Goal: Find contact information: Find contact information

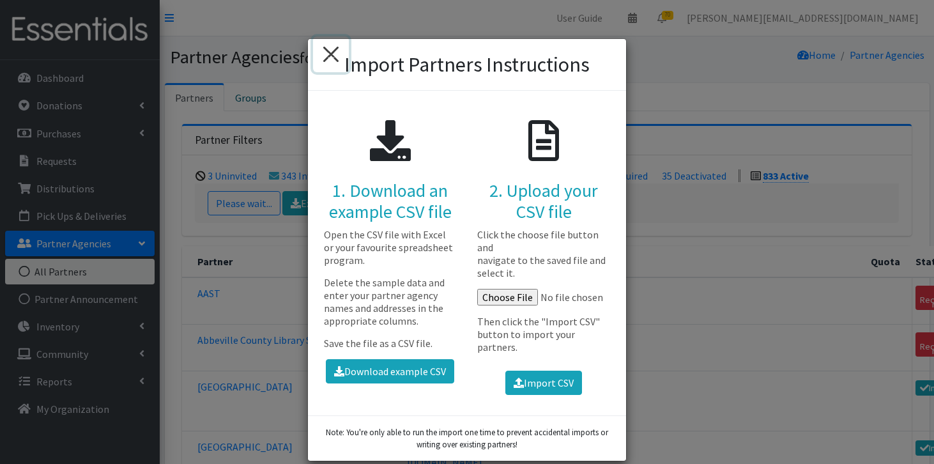
click at [334, 59] on button "×" at bounding box center [331, 54] width 36 height 36
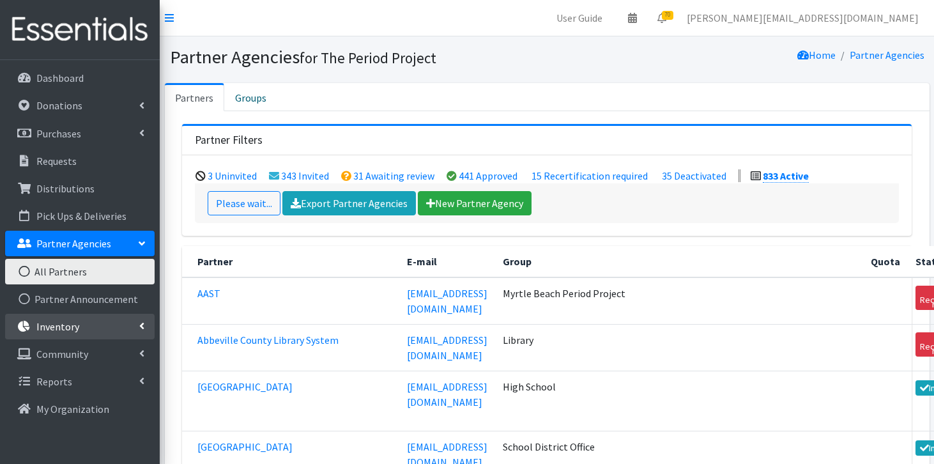
click at [132, 327] on link "Inventory" at bounding box center [79, 327] width 149 height 26
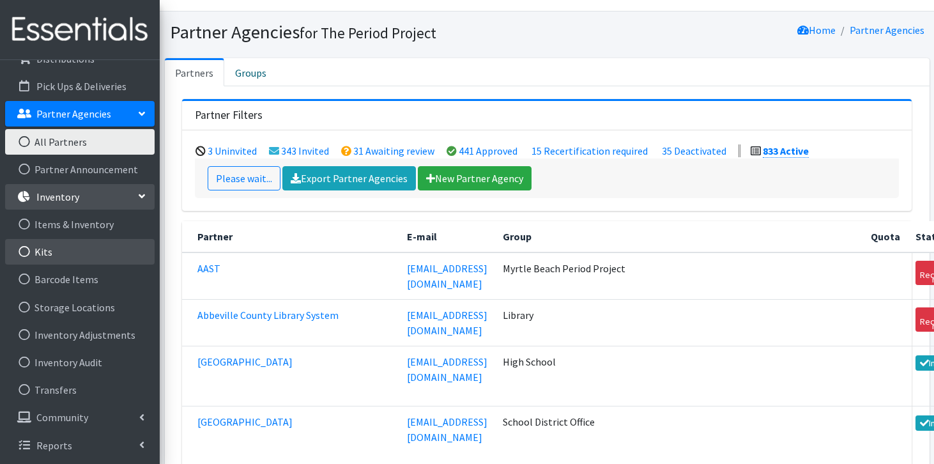
scroll to position [30, 0]
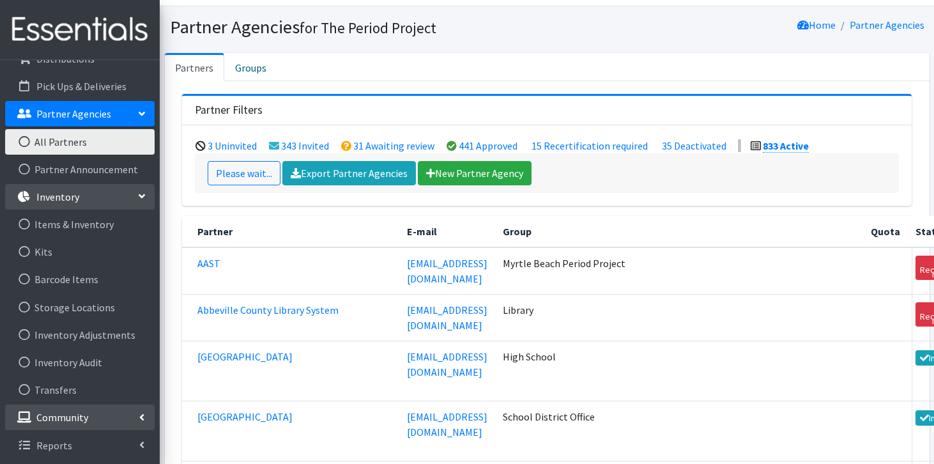
click at [105, 416] on link "Community" at bounding box center [79, 417] width 149 height 26
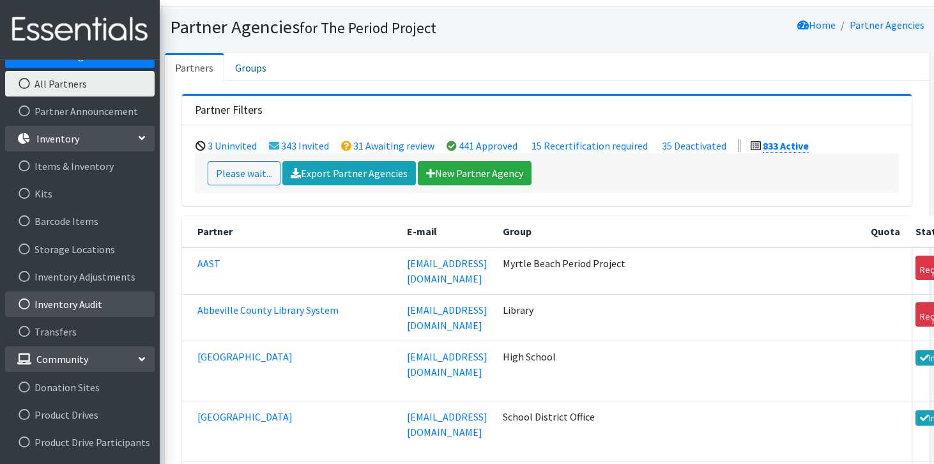
scroll to position [208, 0]
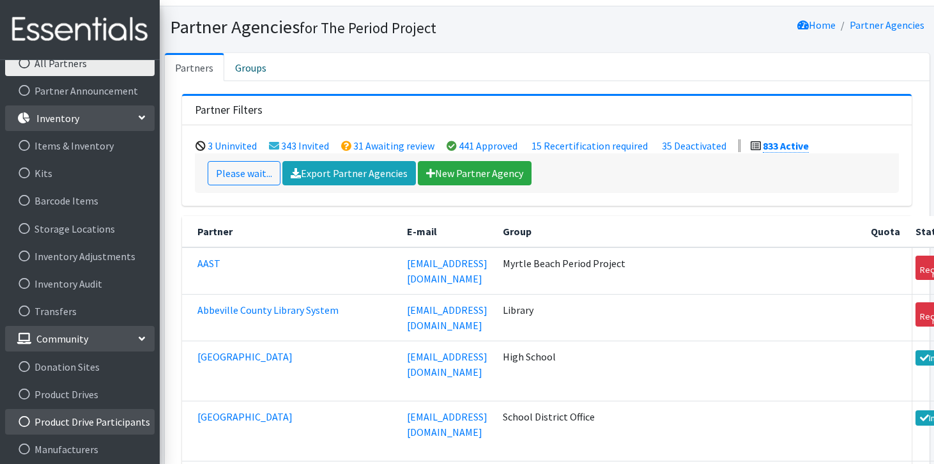
click at [95, 427] on link "Product Drive Participants" at bounding box center [79, 422] width 149 height 26
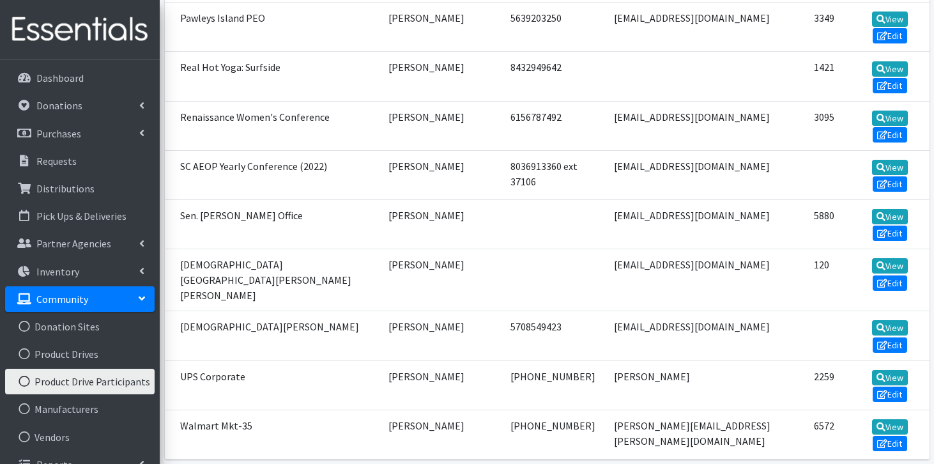
scroll to position [1088, 0]
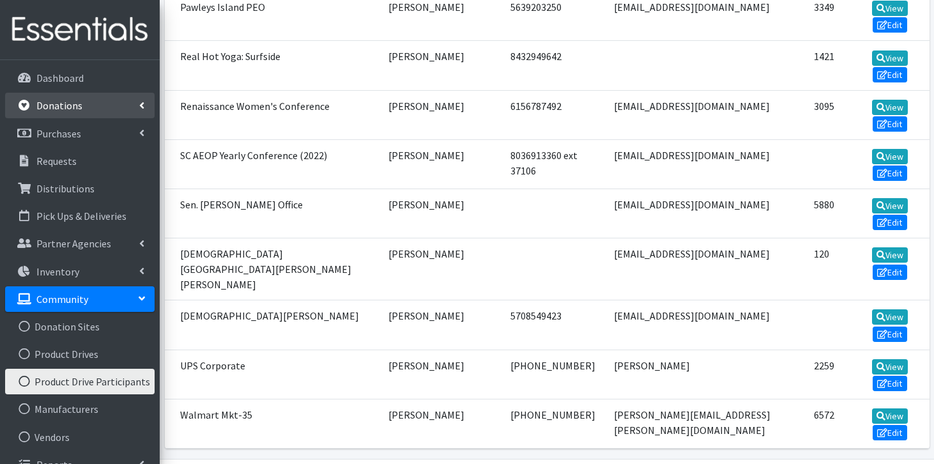
click at [124, 102] on link "Donations" at bounding box center [79, 106] width 149 height 26
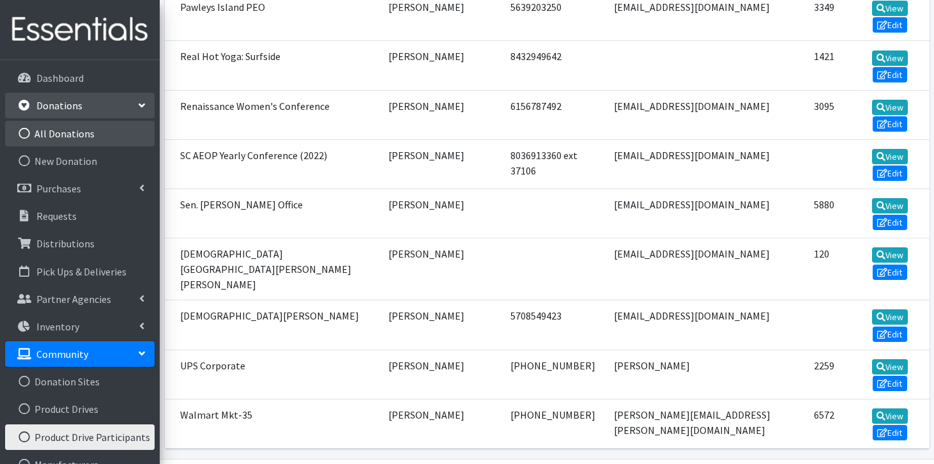
click at [79, 140] on link "All Donations" at bounding box center [79, 134] width 149 height 26
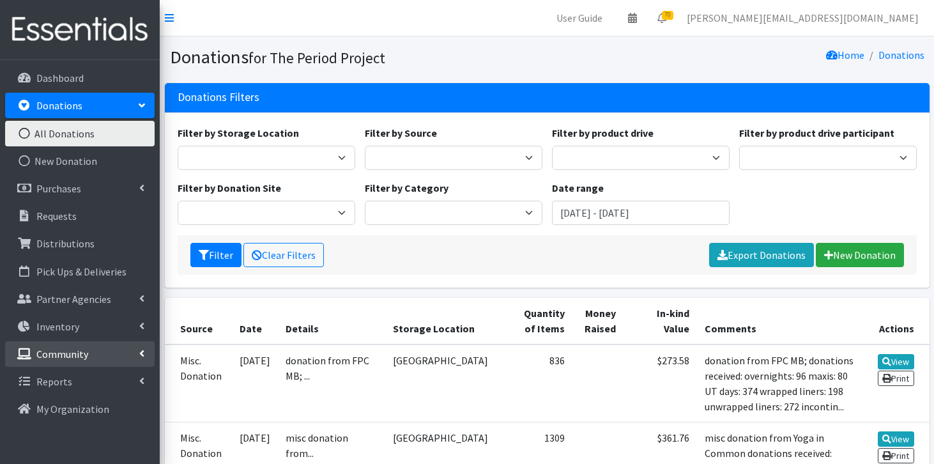
click at [65, 360] on link "Community" at bounding box center [79, 354] width 149 height 26
click at [59, 411] on link "Product Drives" at bounding box center [79, 409] width 149 height 26
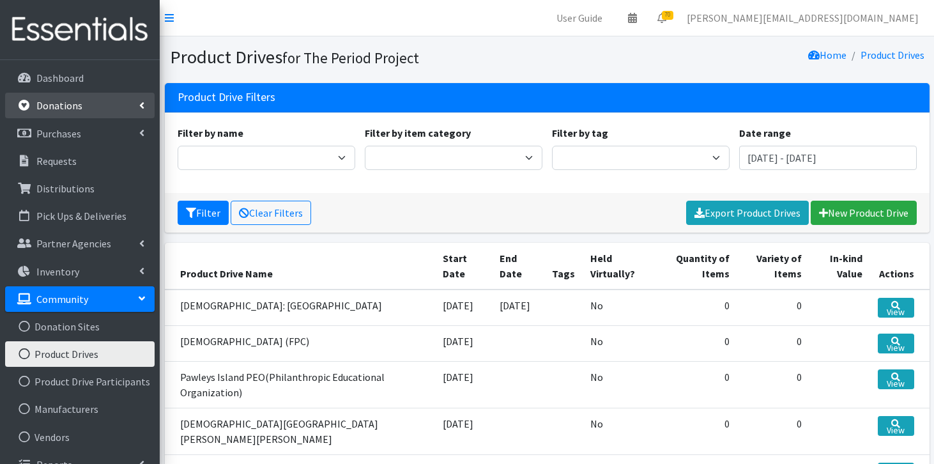
click at [89, 109] on link "Donations" at bounding box center [79, 106] width 149 height 26
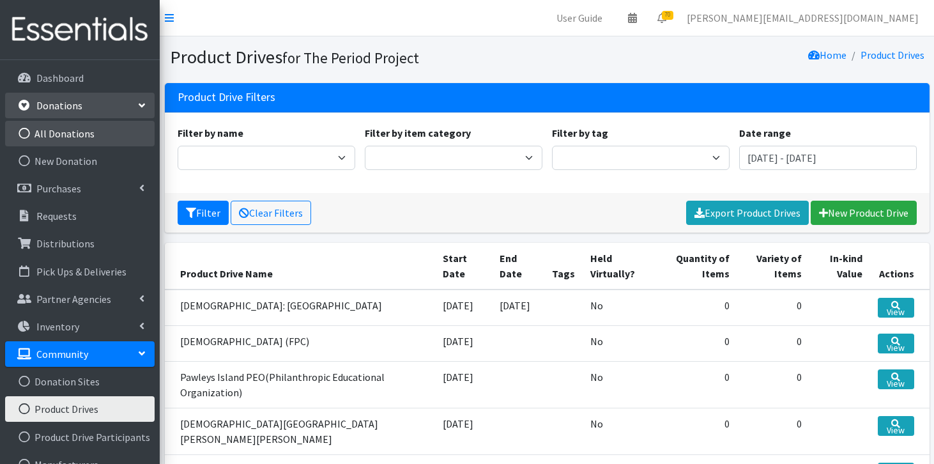
click at [81, 133] on link "All Donations" at bounding box center [79, 134] width 149 height 26
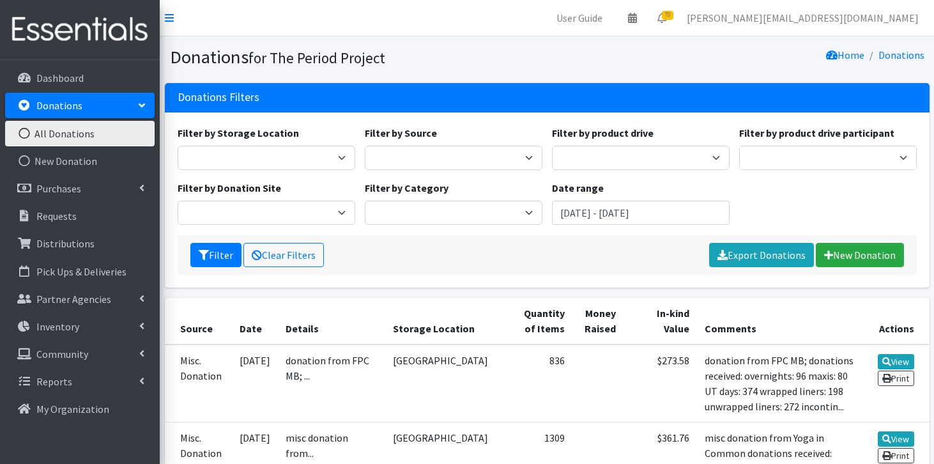
click at [586, 180] on label "Date range" at bounding box center [578, 187] width 52 height 15
click at [588, 159] on select "1st Pres Church (FPC) Aldersgate United Methodist Church Amazon Beach Babies Ki…" at bounding box center [641, 158] width 178 height 24
click at [110, 354] on link "Community" at bounding box center [79, 354] width 149 height 26
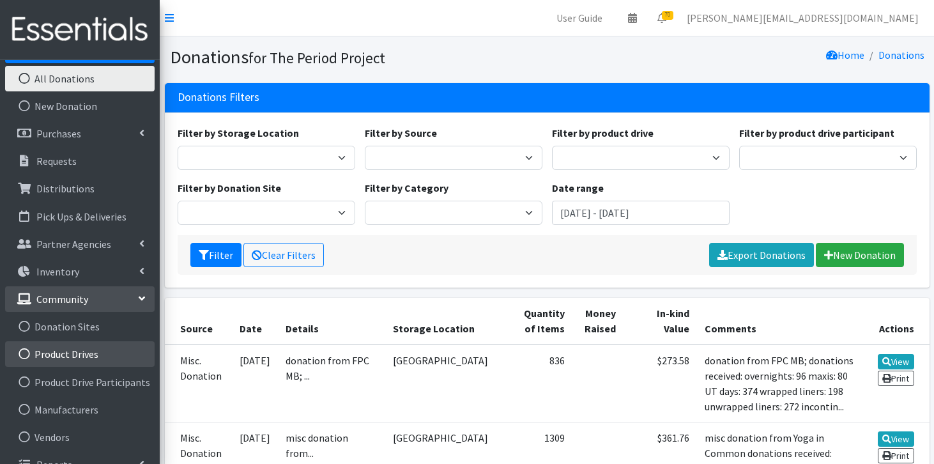
scroll to position [56, 0]
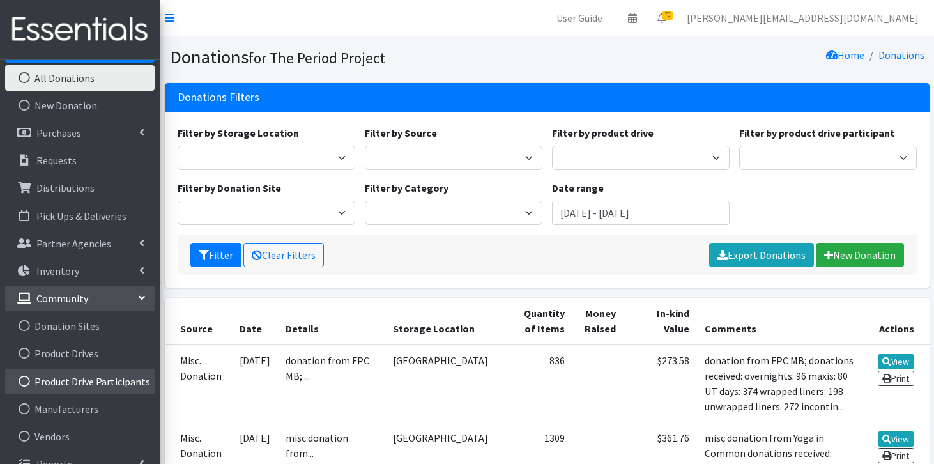
click at [87, 382] on link "Product Drive Participants" at bounding box center [79, 382] width 149 height 26
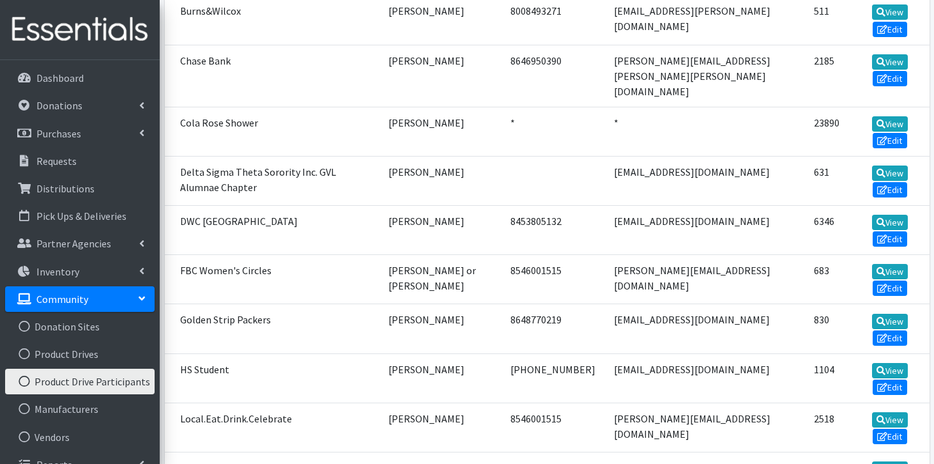
scroll to position [1088, 0]
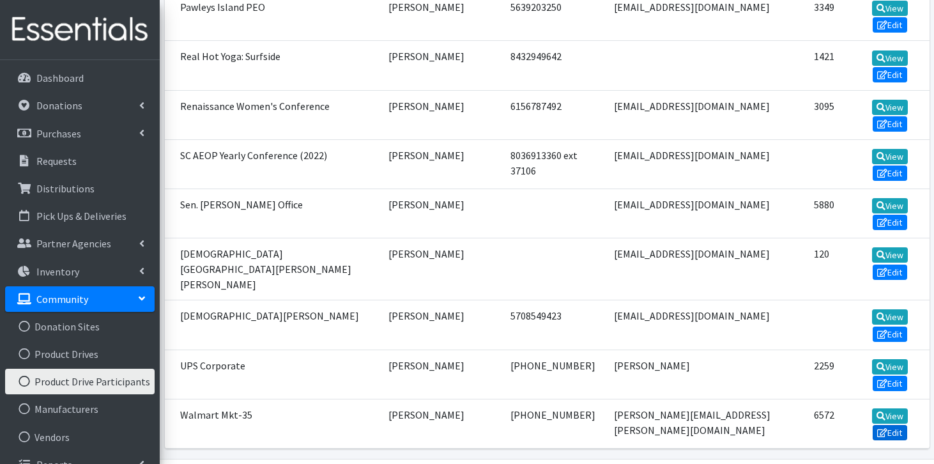
click at [872, 425] on link "Edit" at bounding box center [889, 432] width 34 height 15
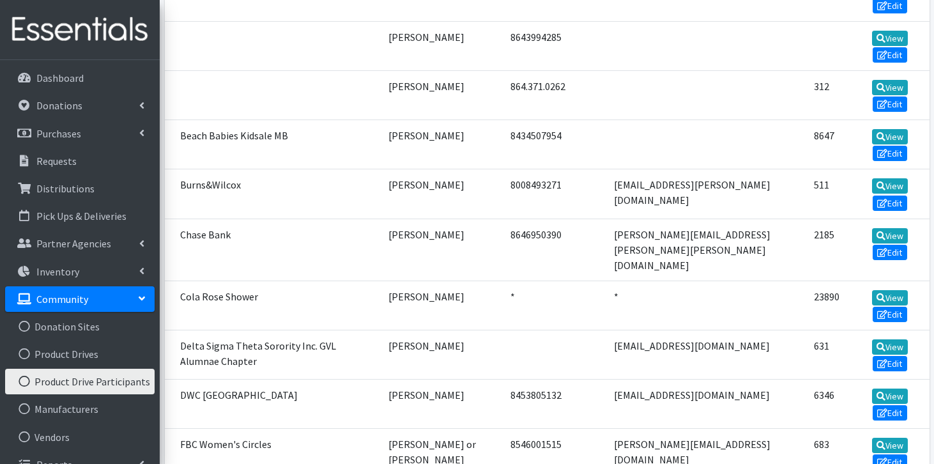
scroll to position [0, 0]
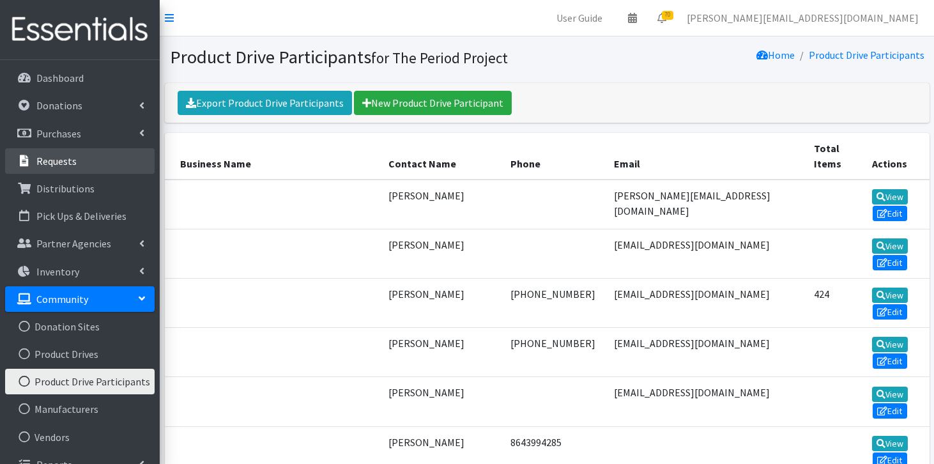
click at [61, 160] on p "Requests" at bounding box center [56, 161] width 40 height 13
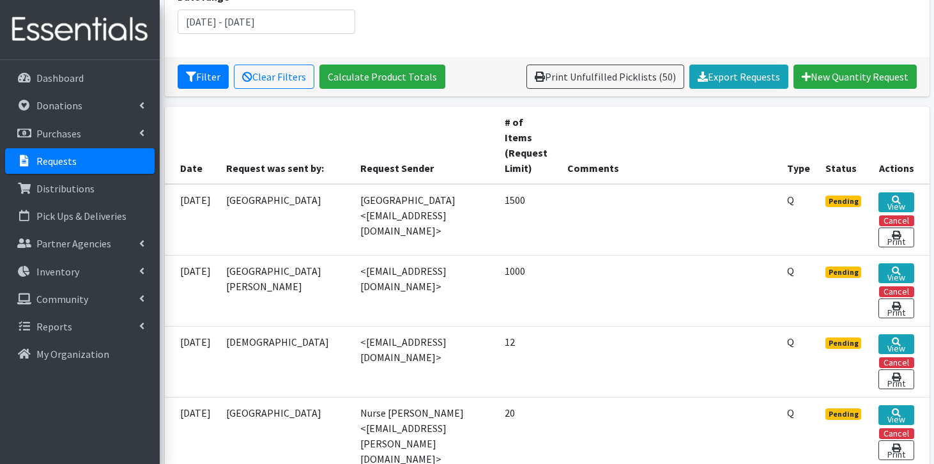
scroll to position [208, 0]
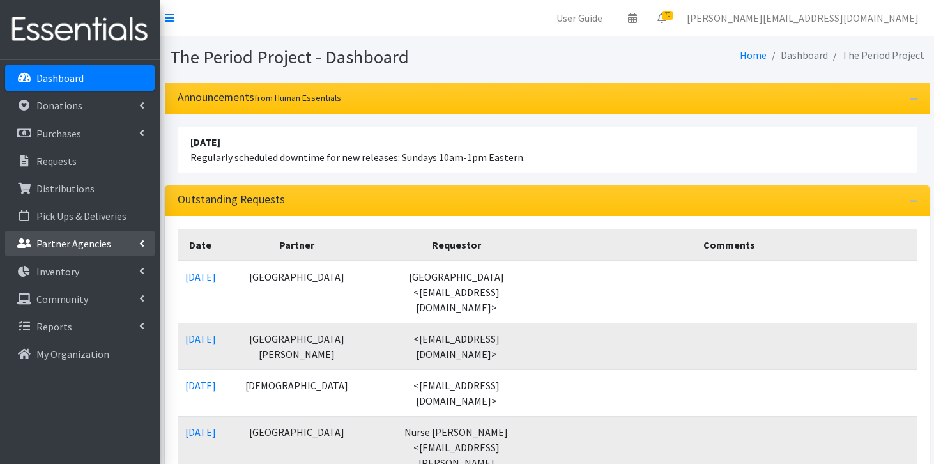
click at [81, 246] on p "Partner Agencies" at bounding box center [73, 243] width 75 height 13
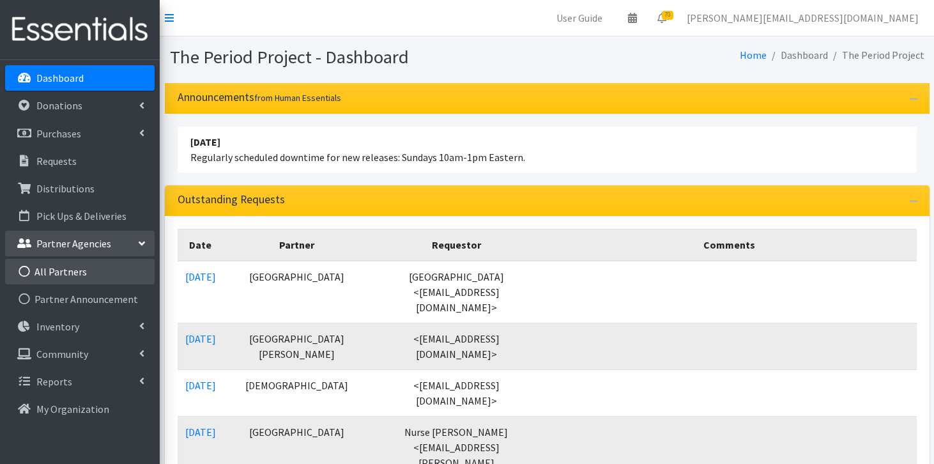
click at [65, 280] on link "All Partners" at bounding box center [79, 272] width 149 height 26
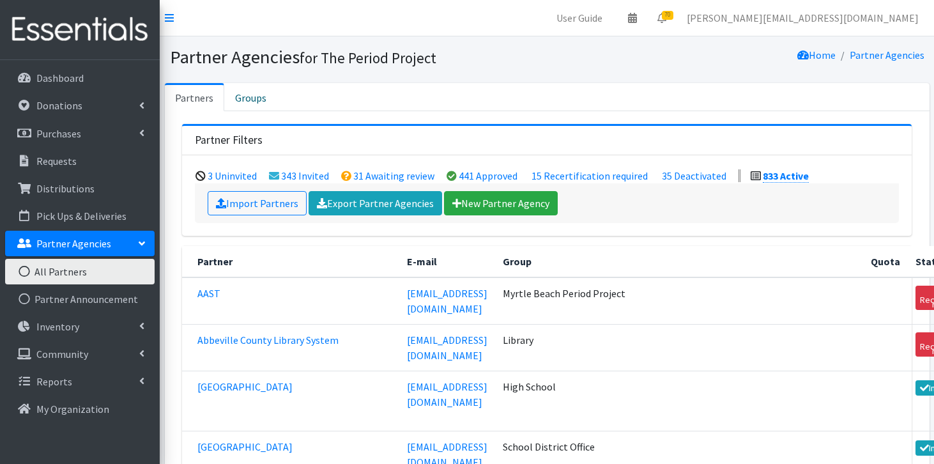
scroll to position [43118, 0]
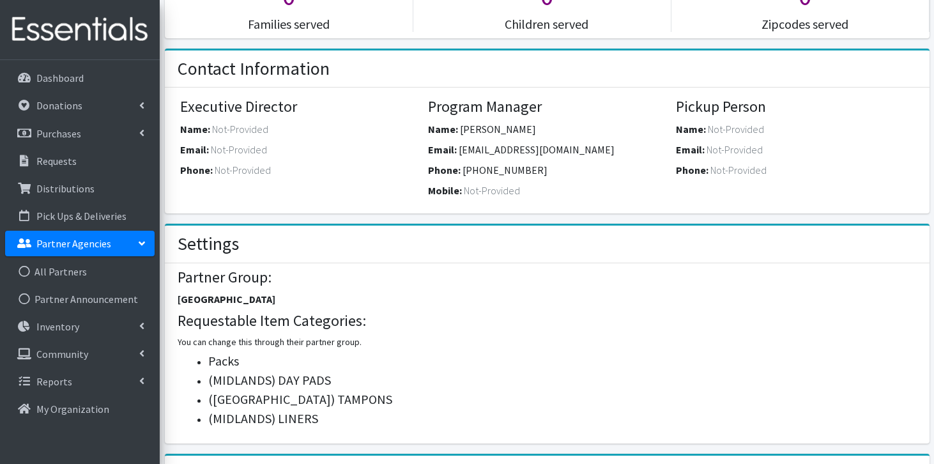
scroll to position [372, 0]
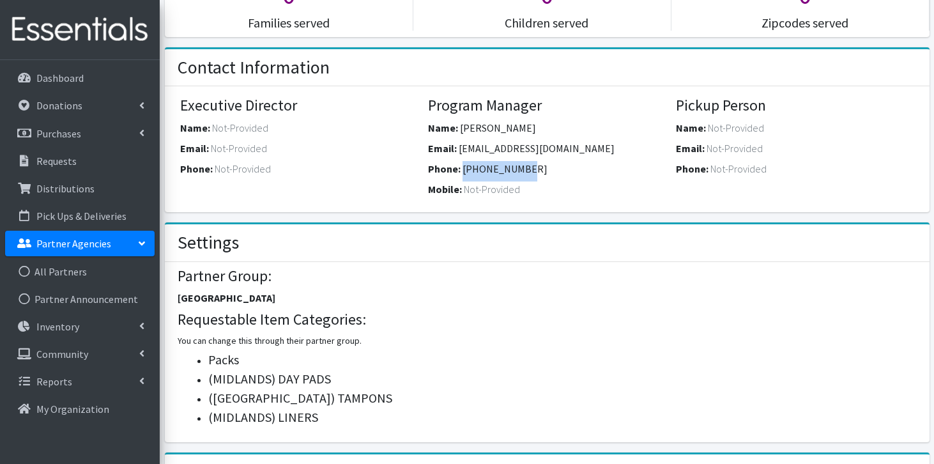
drag, startPoint x: 518, startPoint y: 169, endPoint x: 460, endPoint y: 162, distance: 58.0
click at [460, 162] on div "Phone: [PHONE_NUMBER]" at bounding box center [547, 171] width 238 height 20
copy span "[PHONE_NUMBER]"
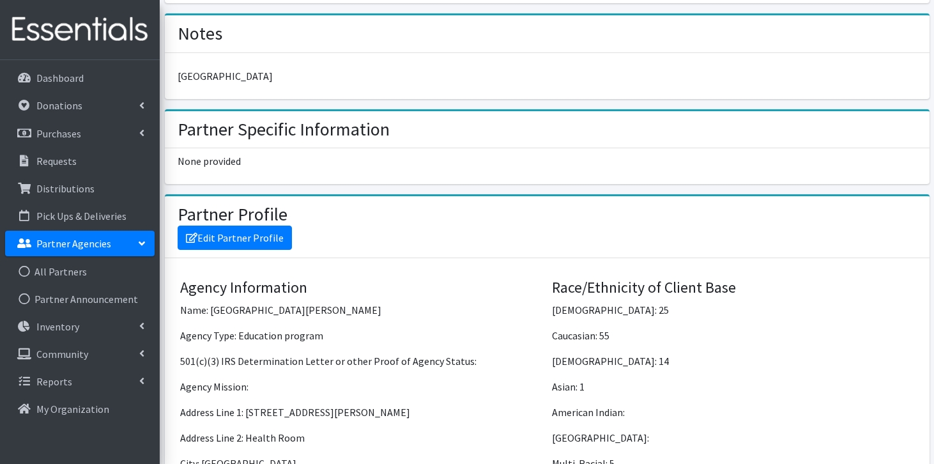
scroll to position [812, 0]
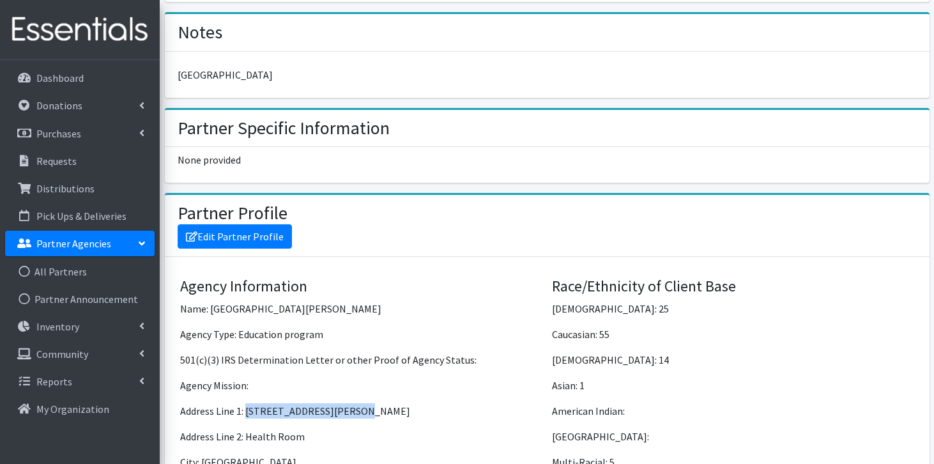
drag, startPoint x: 346, startPoint y: 409, endPoint x: 245, endPoint y: 408, distance: 100.9
click at [245, 408] on p "Address Line 1: [STREET_ADDRESS][PERSON_NAME]" at bounding box center [361, 410] width 362 height 15
copy p "[STREET_ADDRESS][PERSON_NAME]"
